Goal: Task Accomplishment & Management: Manage account settings

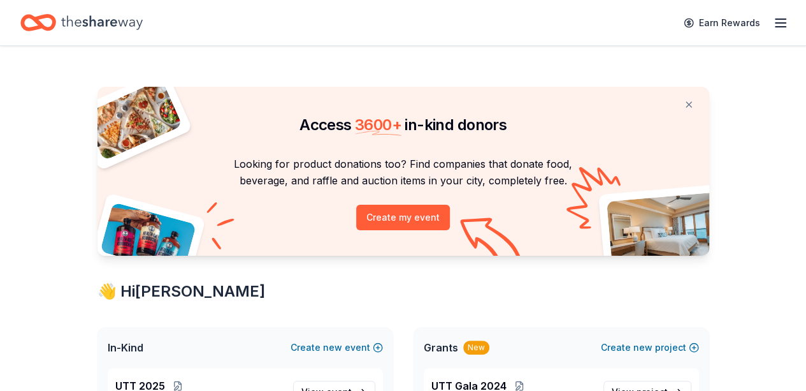
click at [771, 10] on div "Earn Rewards" at bounding box center [732, 23] width 112 height 30
click at [776, 23] on line "button" at bounding box center [781, 23] width 10 height 0
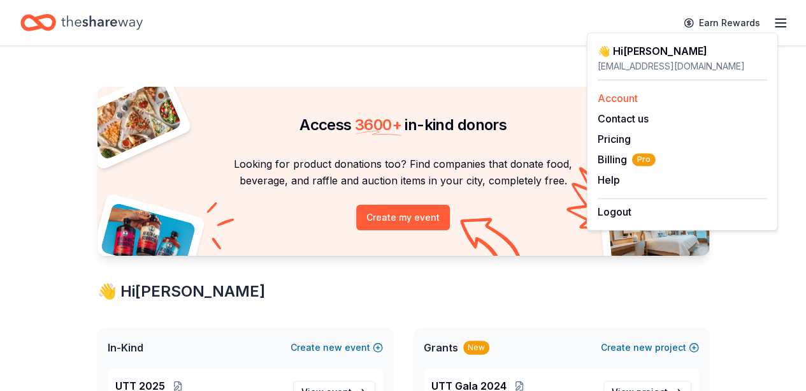
click at [627, 98] on link "Account" at bounding box center [618, 98] width 40 height 13
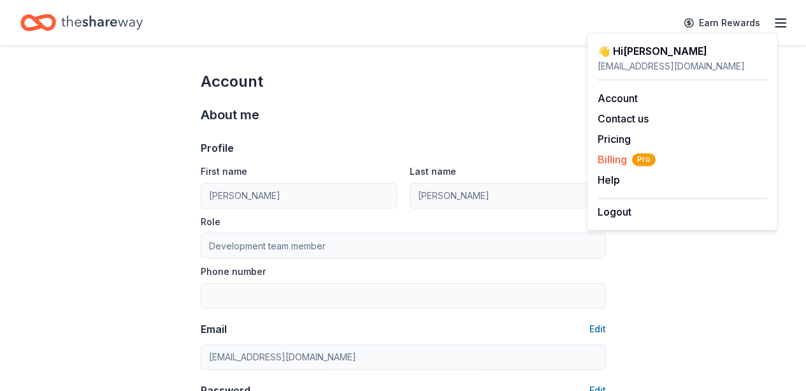
click at [618, 164] on span "Billing Pro" at bounding box center [627, 159] width 58 height 15
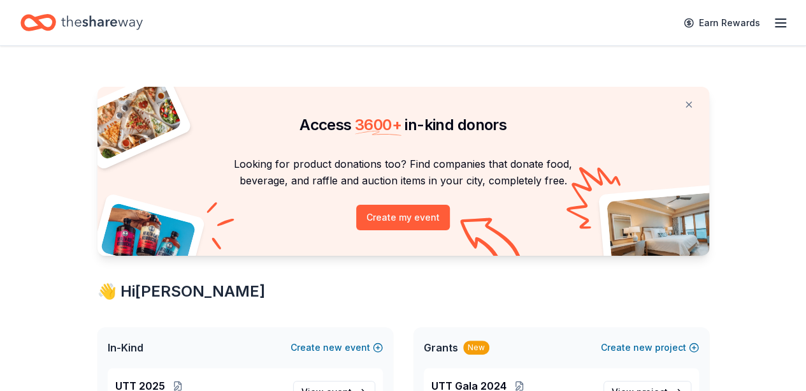
click at [773, 24] on icon "button" at bounding box center [780, 22] width 15 height 15
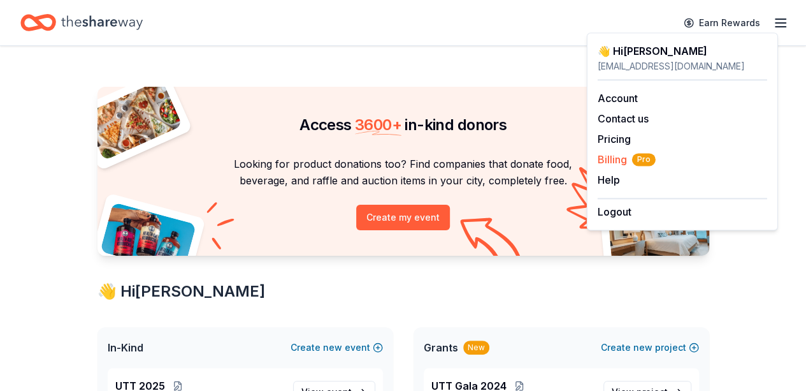
click at [617, 159] on span "Billing Pro" at bounding box center [627, 159] width 58 height 15
